Goal: Task Accomplishment & Management: Manage account settings

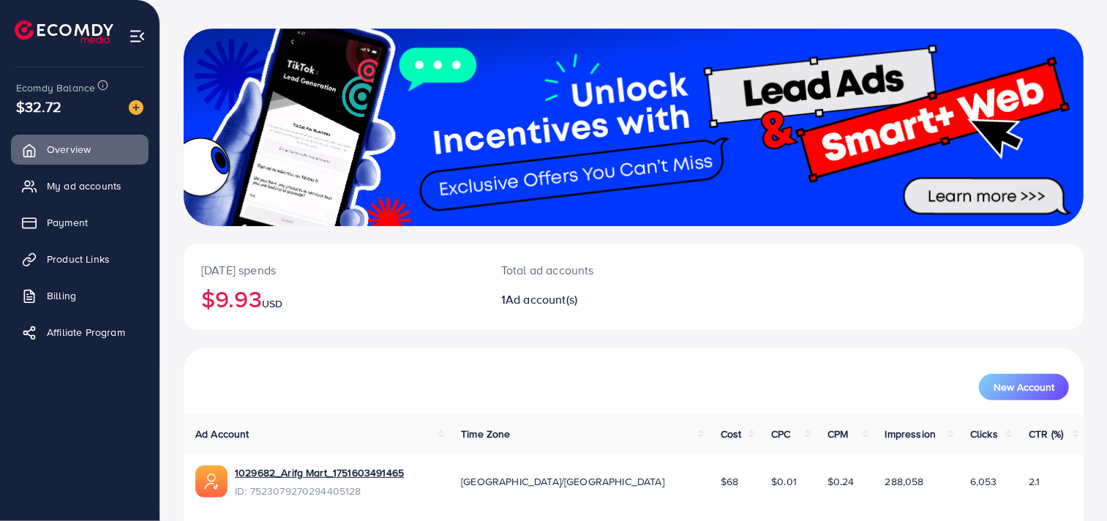
scroll to position [113, 0]
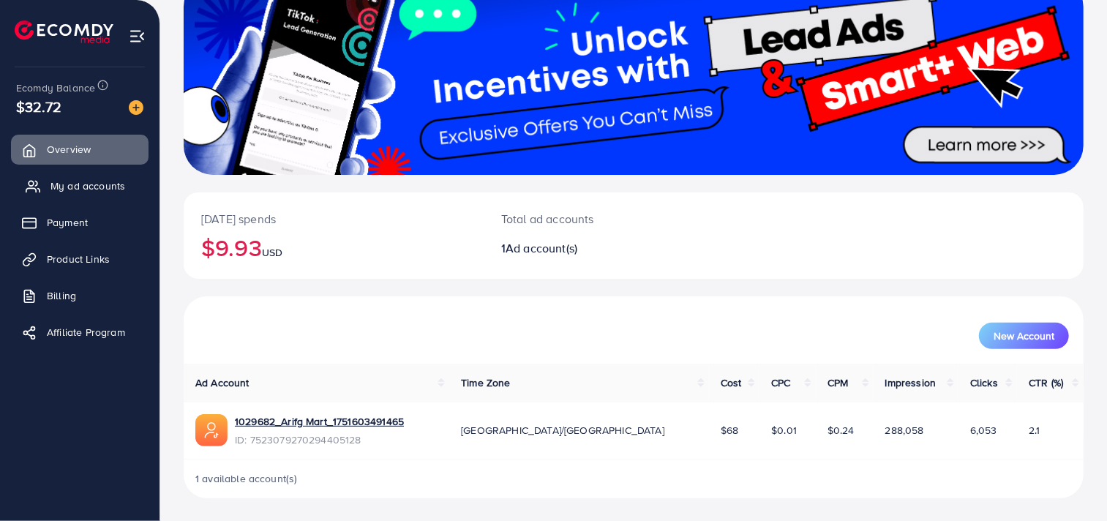
click at [67, 178] on span "My ad accounts" at bounding box center [87, 185] width 75 height 15
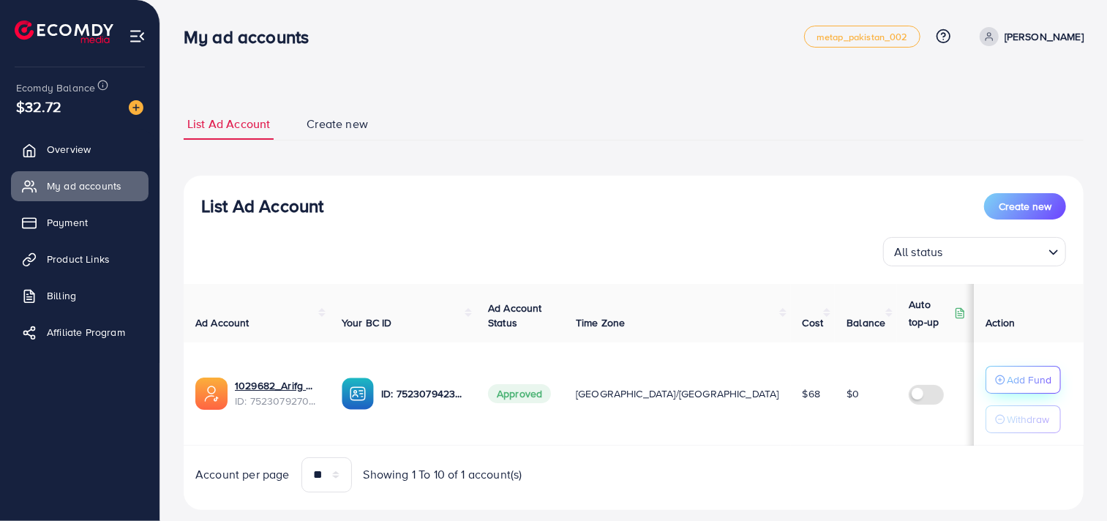
click at [1026, 377] on p "Add Fund" at bounding box center [1028, 380] width 45 height 18
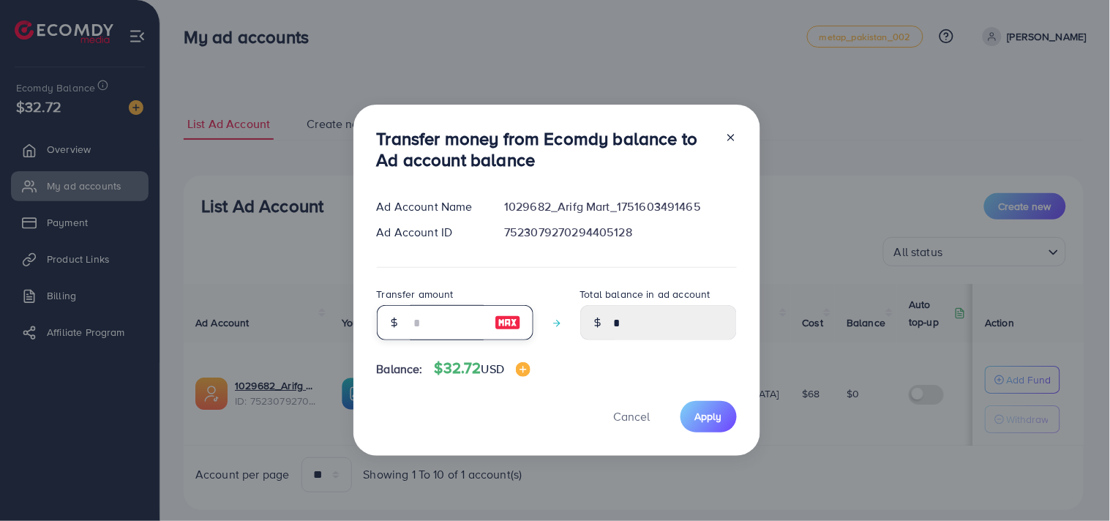
click at [440, 306] on input "number" at bounding box center [446, 322] width 73 height 35
type input "*"
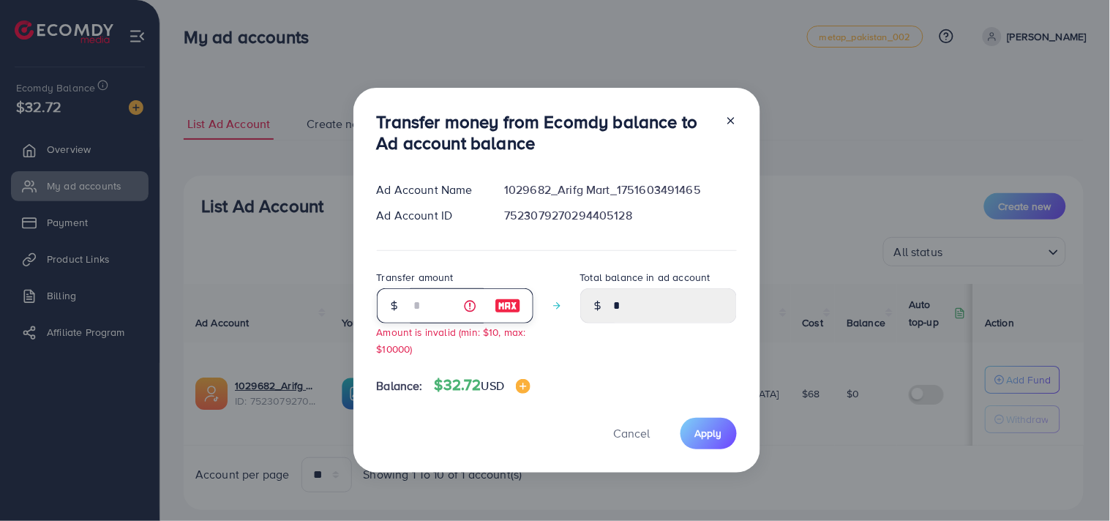
type input "****"
type input "**"
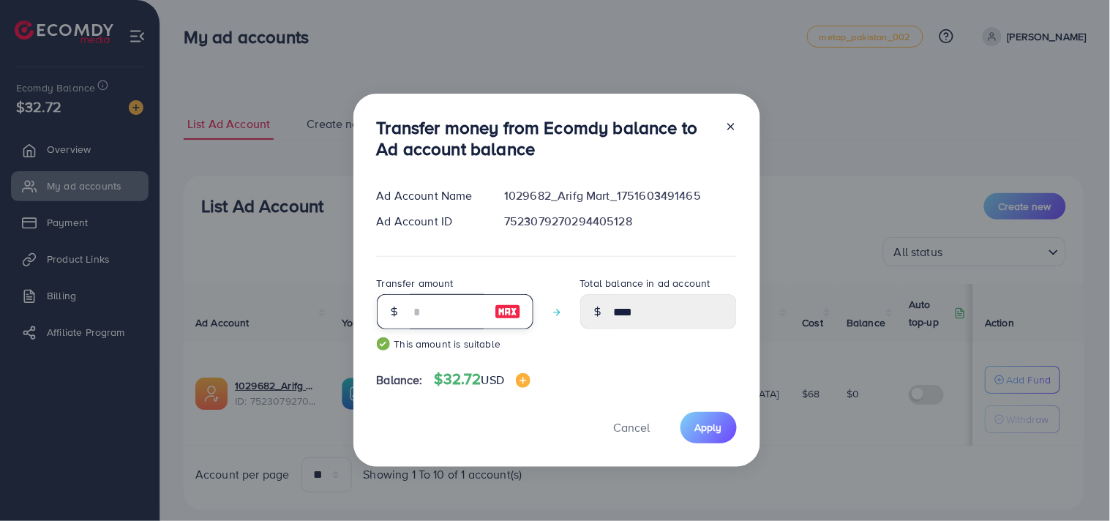
type input "*****"
type input "**"
click at [695, 423] on span "Apply" at bounding box center [708, 427] width 27 height 15
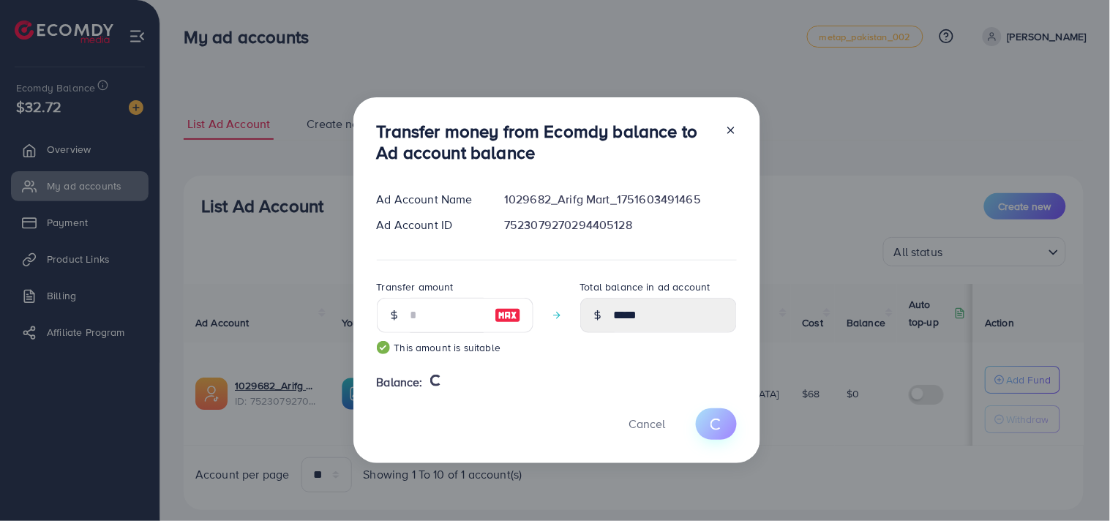
type input "*"
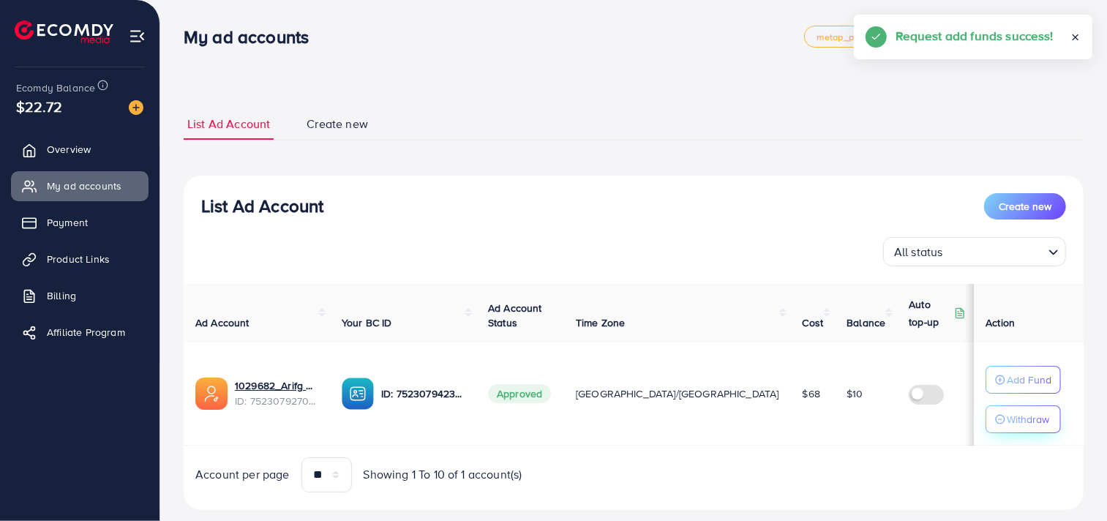
click at [1011, 430] on button "Withdraw" at bounding box center [1022, 419] width 75 height 28
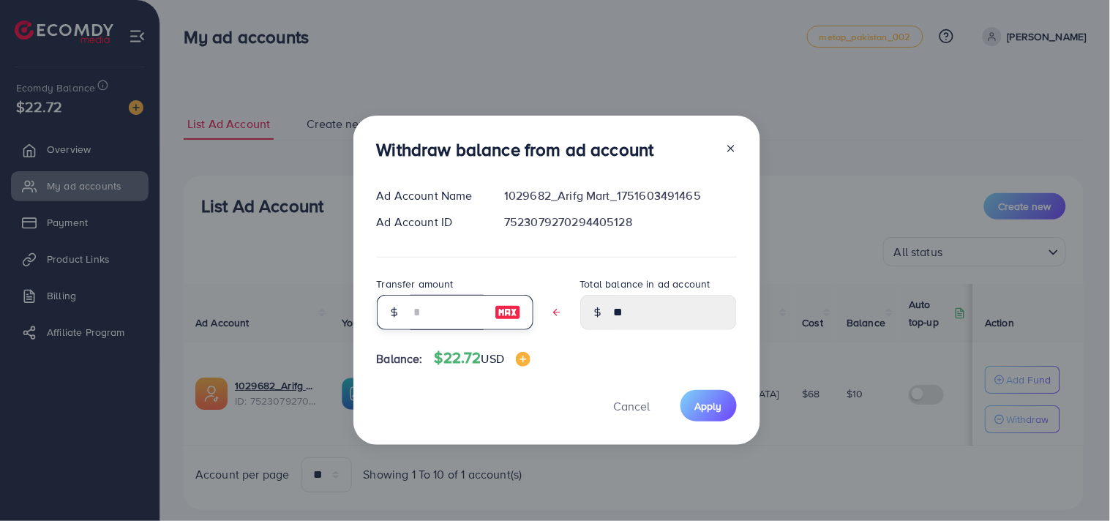
click at [449, 318] on input "text" at bounding box center [446, 312] width 73 height 35
type input "*"
type input "****"
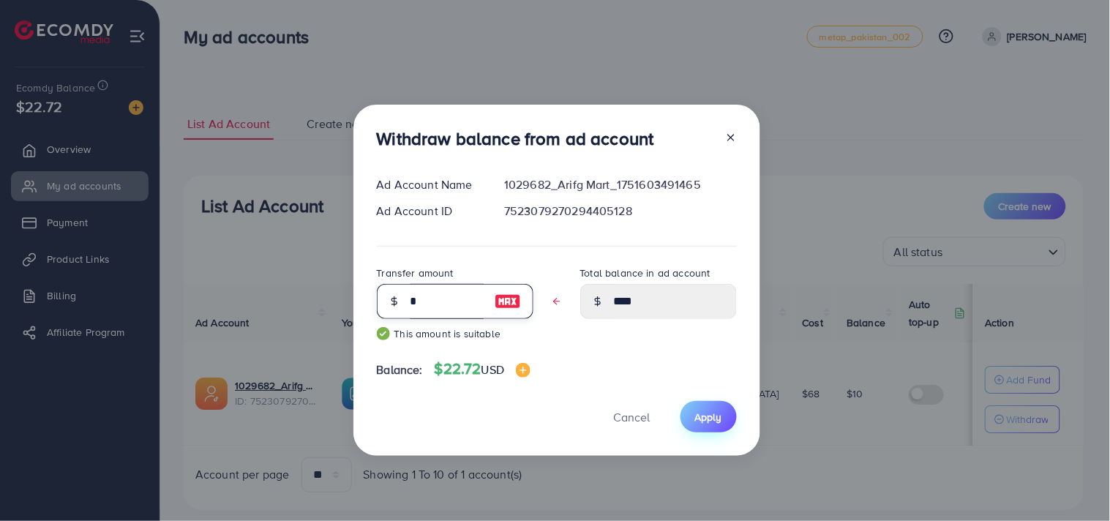
type input "*"
click at [721, 414] on button "Apply" at bounding box center [708, 416] width 56 height 31
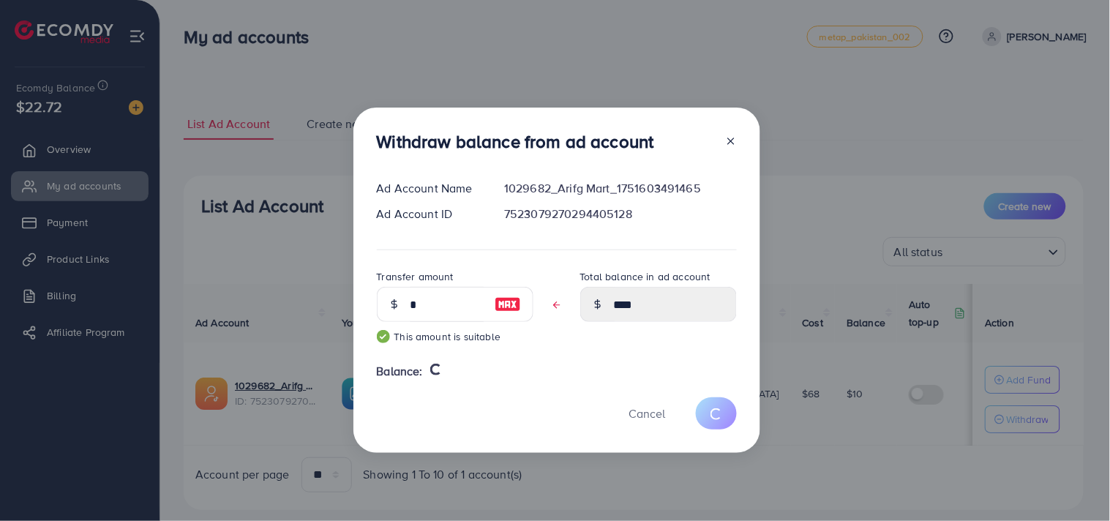
type input "**"
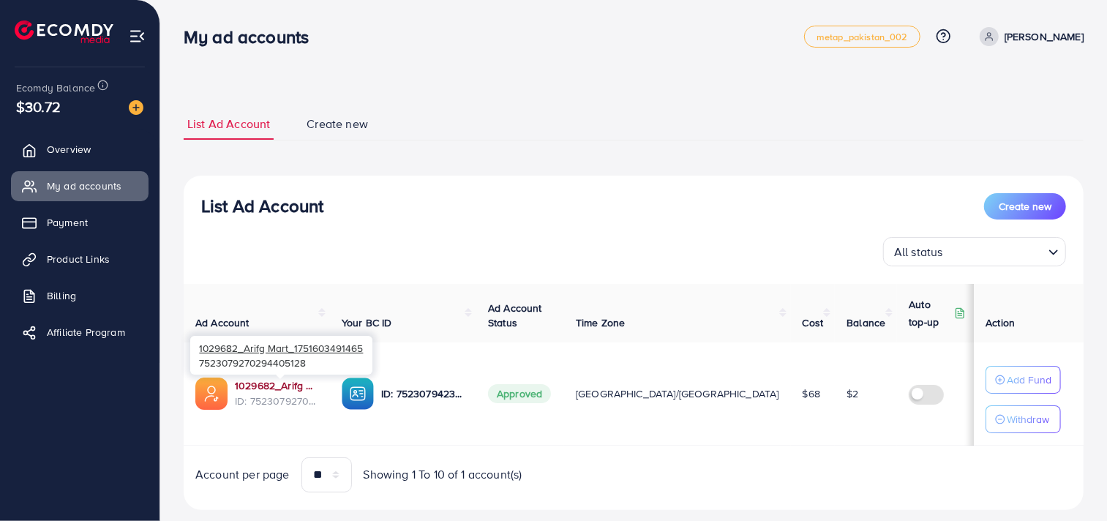
click at [273, 384] on link "1029682_Arifg Mart_1751603491465" at bounding box center [276, 385] width 83 height 15
click at [94, 23] on img at bounding box center [64, 31] width 99 height 23
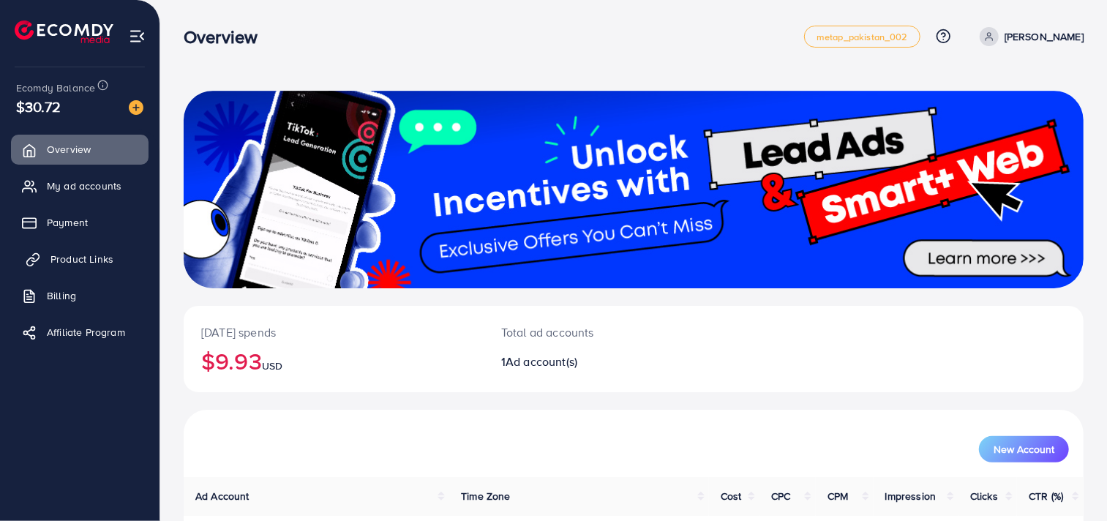
click at [88, 252] on span "Product Links" at bounding box center [81, 259] width 63 height 15
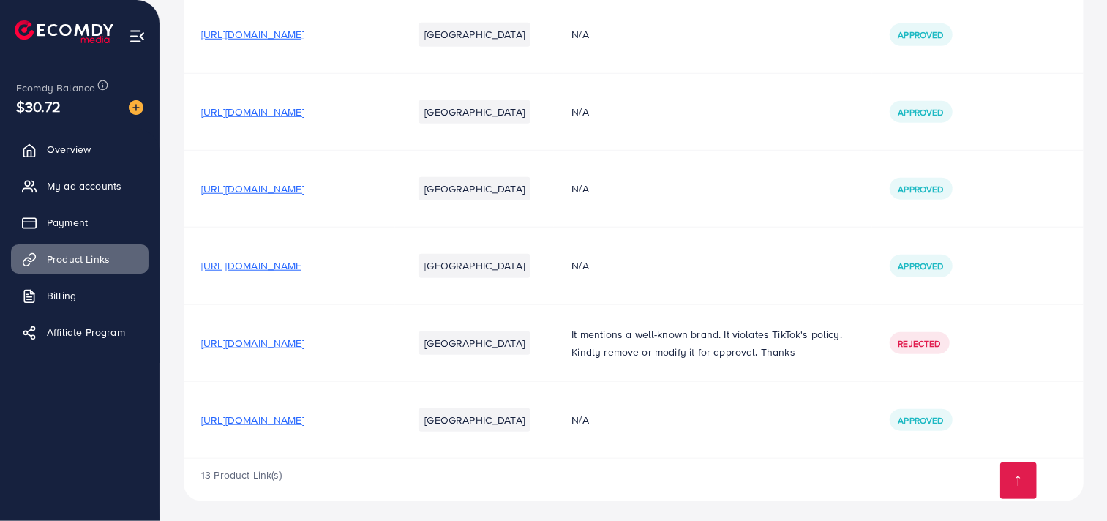
scroll to position [750, 0]
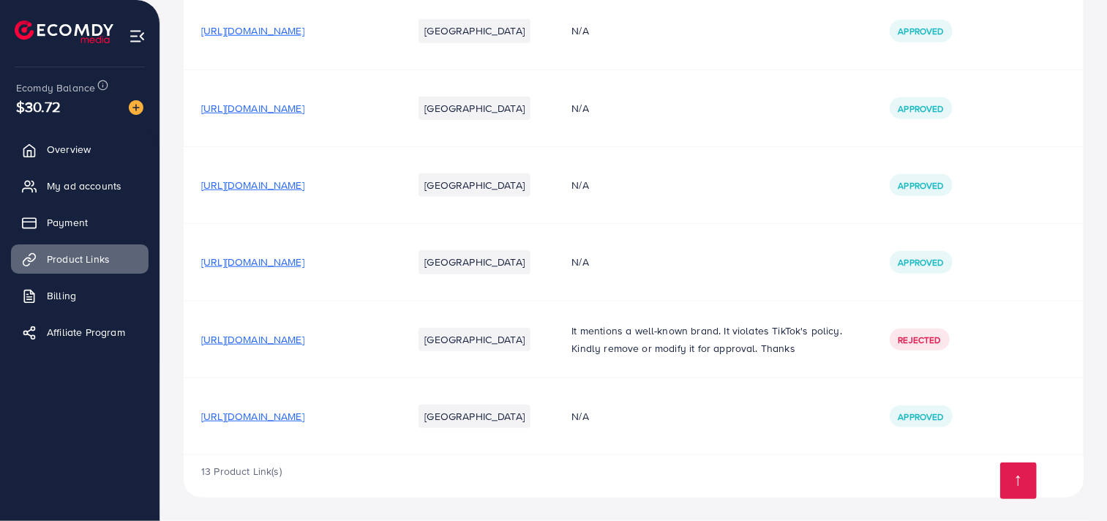
drag, startPoint x: 919, startPoint y: 335, endPoint x: 864, endPoint y: 356, distance: 58.1
click at [864, 356] on td "It mentions a well-known brand. It violates TikTok's policy. Kindly remove or m…" at bounding box center [712, 339] width 317 height 77
click at [657, 322] on p "It mentions a well-known brand. It violates TikTok's policy. Kindly remove or m…" at bounding box center [712, 339] width 282 height 35
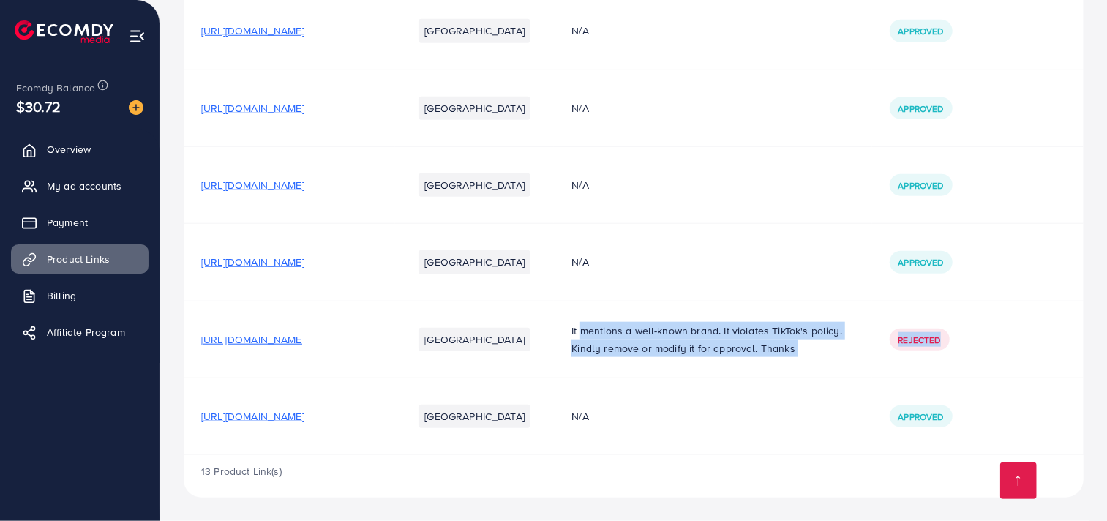
drag, startPoint x: 657, startPoint y: 317, endPoint x: 931, endPoint y: 334, distance: 274.7
click at [931, 334] on tr "[URL][DOMAIN_NAME] Pakistan It mentions a well-known brand. It violates TikTok'…" at bounding box center [634, 339] width 900 height 77
click at [931, 334] on span "Rejected" at bounding box center [919, 340] width 42 height 12
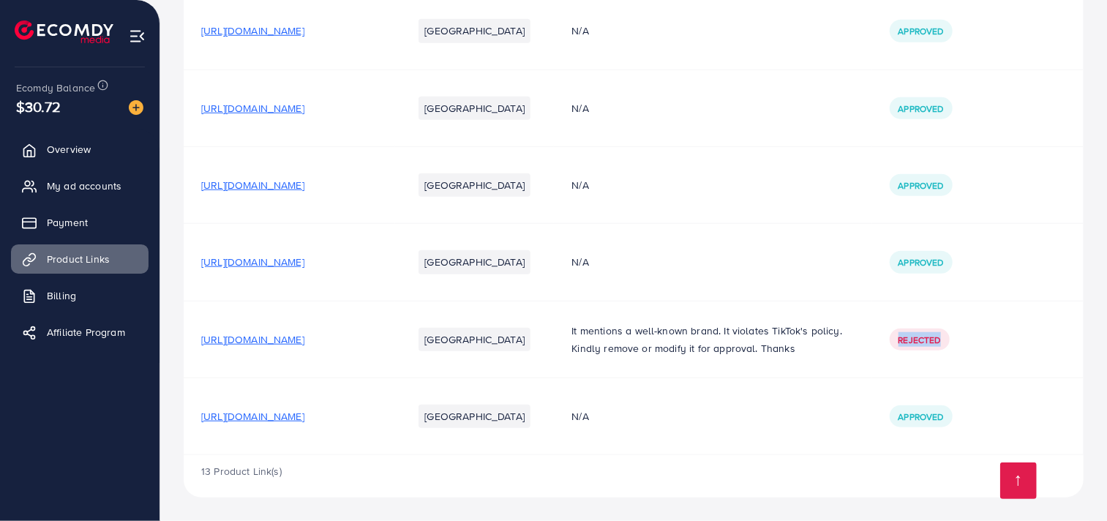
click at [931, 334] on span "Rejected" at bounding box center [919, 340] width 42 height 12
click at [943, 256] on span "Approved" at bounding box center [920, 262] width 45 height 12
click at [671, 230] on td "N/A" at bounding box center [712, 262] width 317 height 77
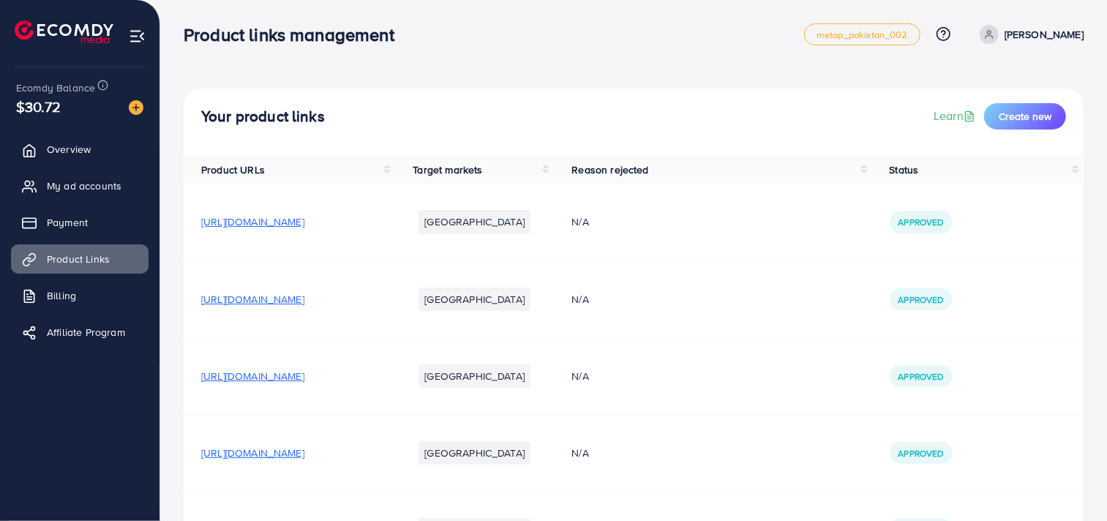
scroll to position [0, 0]
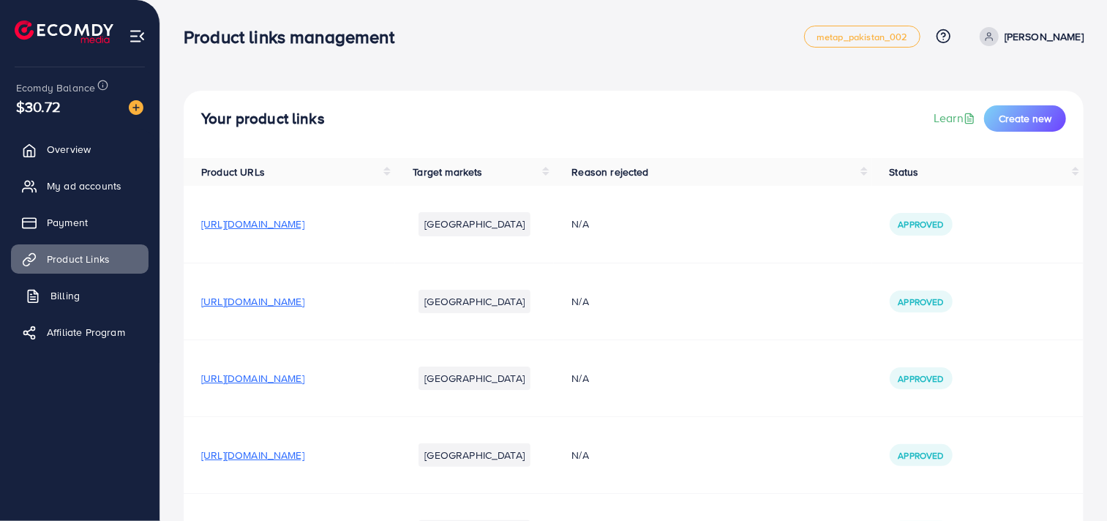
click at [69, 307] on link "Billing" at bounding box center [79, 295] width 137 height 29
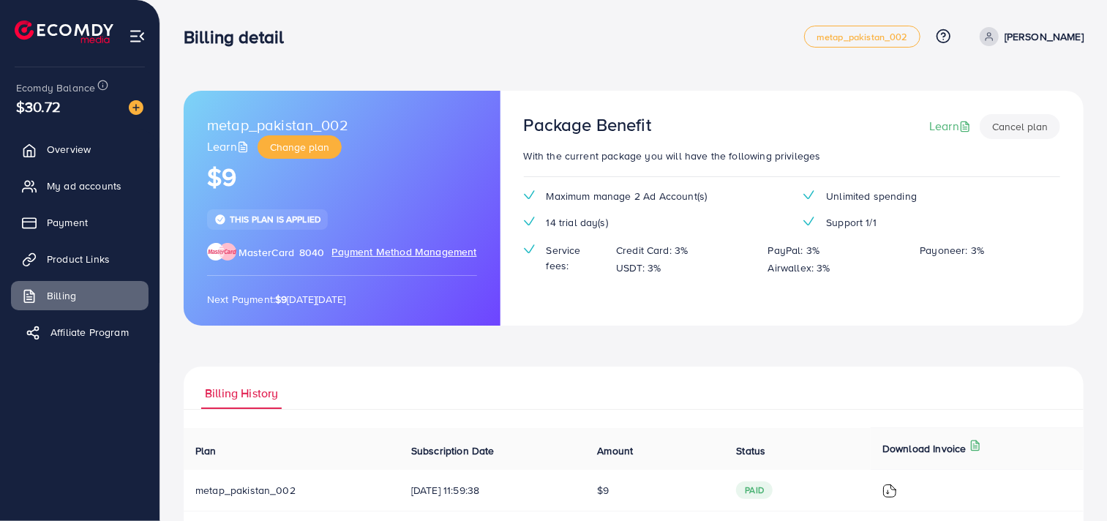
click at [82, 342] on link "Affiliate Program" at bounding box center [79, 331] width 137 height 29
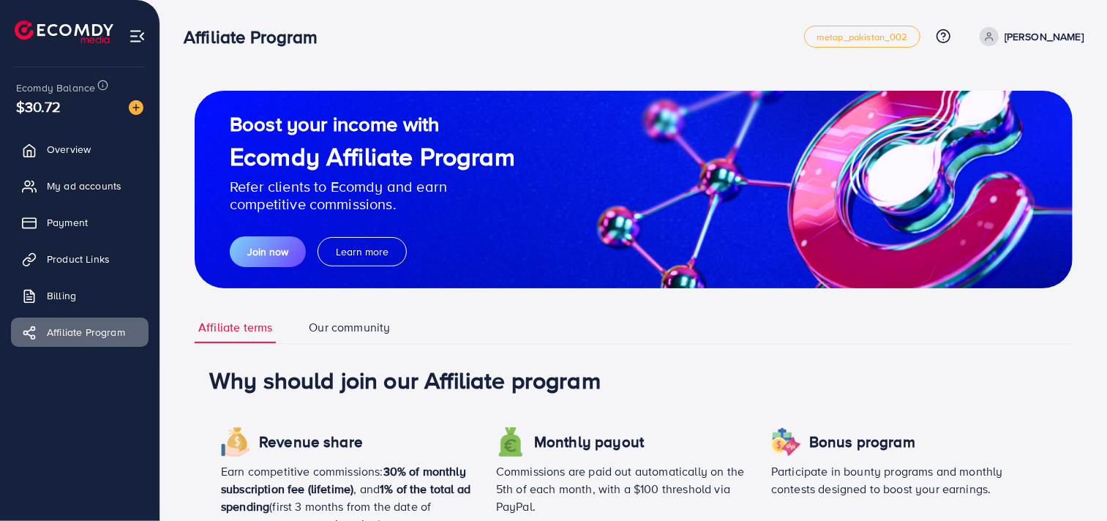
click at [91, 42] on img at bounding box center [64, 31] width 99 height 23
